Goal: Navigation & Orientation: Find specific page/section

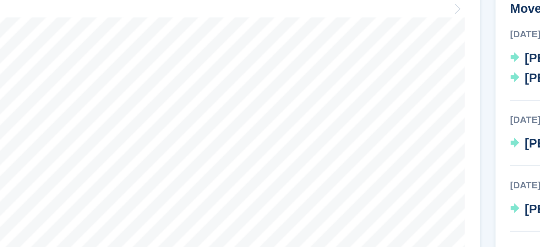
scroll to position [194, 0]
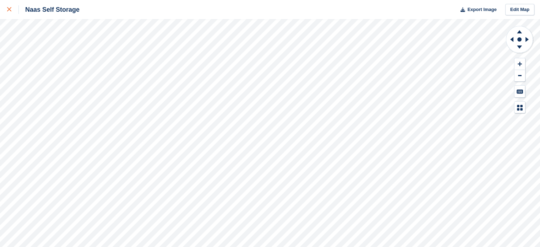
click at [10, 10] on icon at bounding box center [9, 9] width 4 height 4
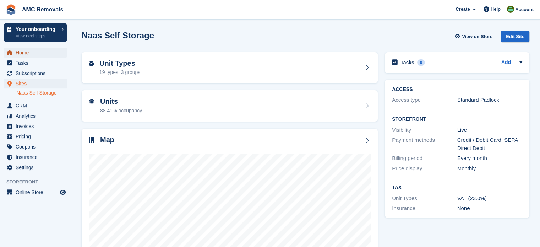
click at [36, 53] on span "Home" at bounding box center [37, 53] width 43 height 10
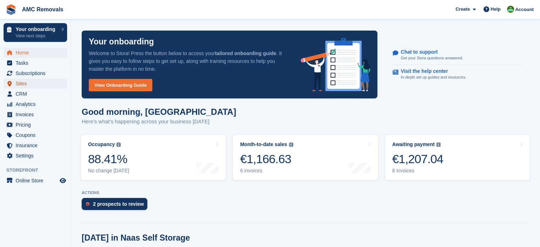
click at [43, 85] on span "Sites" at bounding box center [37, 83] width 43 height 10
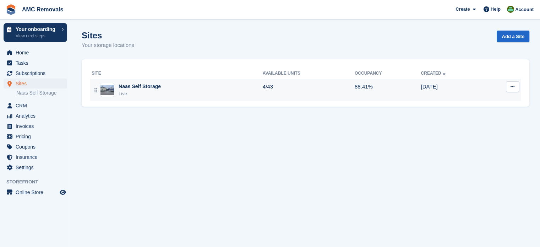
click at [327, 92] on td "4/43" at bounding box center [309, 90] width 92 height 22
